Goal: Find specific page/section: Find specific page/section

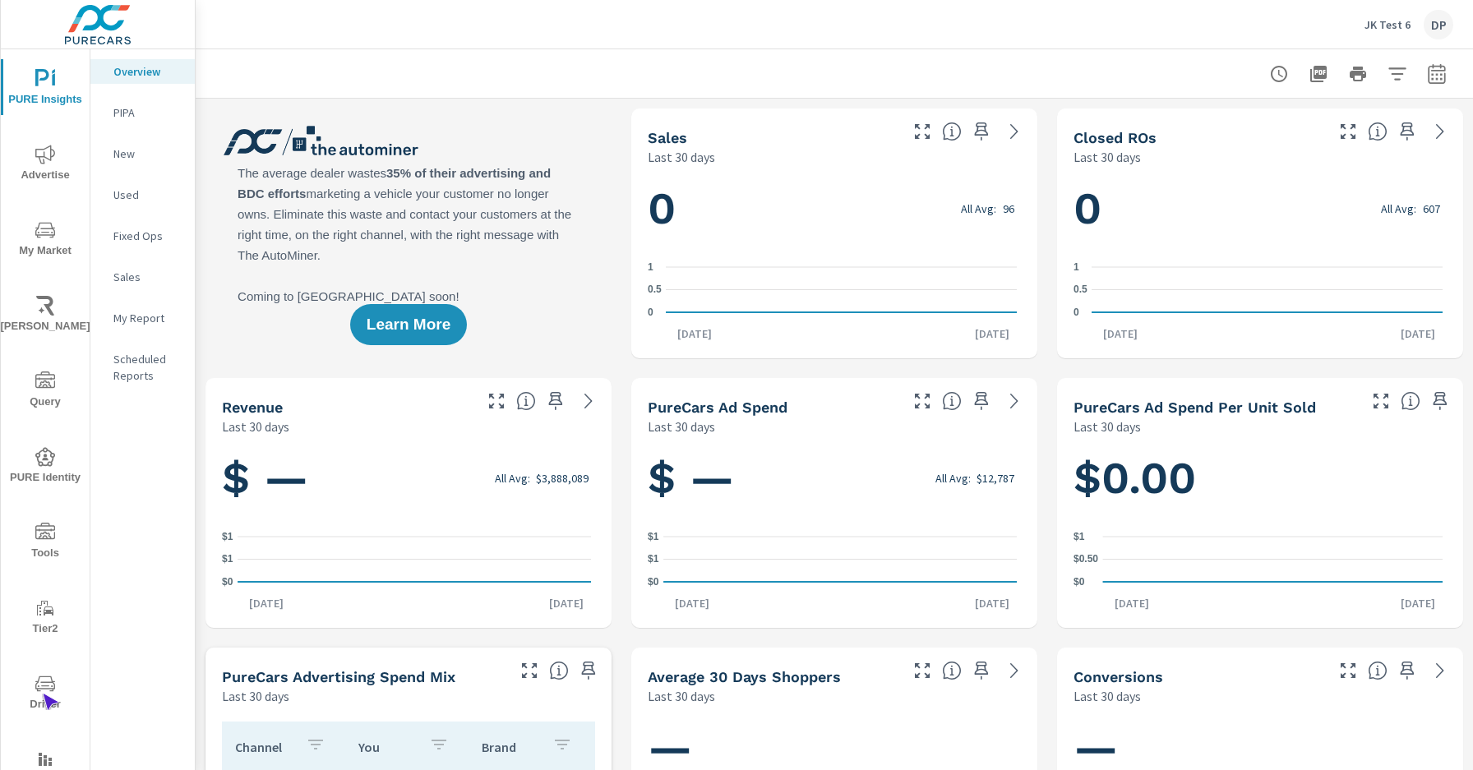
click at [42, 694] on span "Driver" at bounding box center [45, 694] width 79 height 40
